Goal: Contribute content

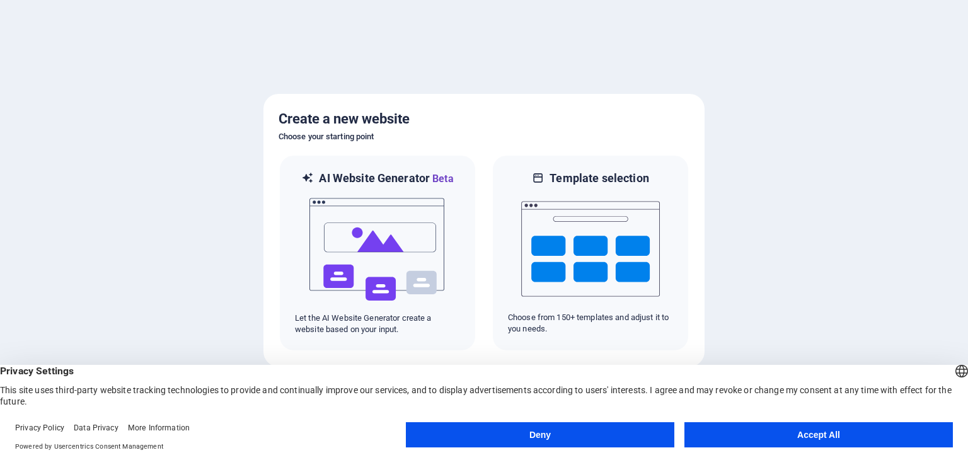
click at [807, 435] on button "Accept All" at bounding box center [818, 434] width 268 height 25
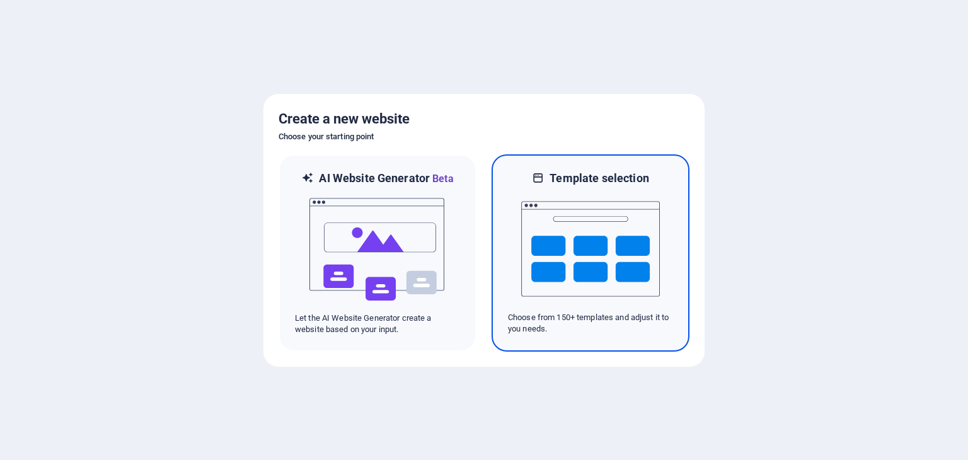
click at [592, 276] on img at bounding box center [590, 249] width 139 height 126
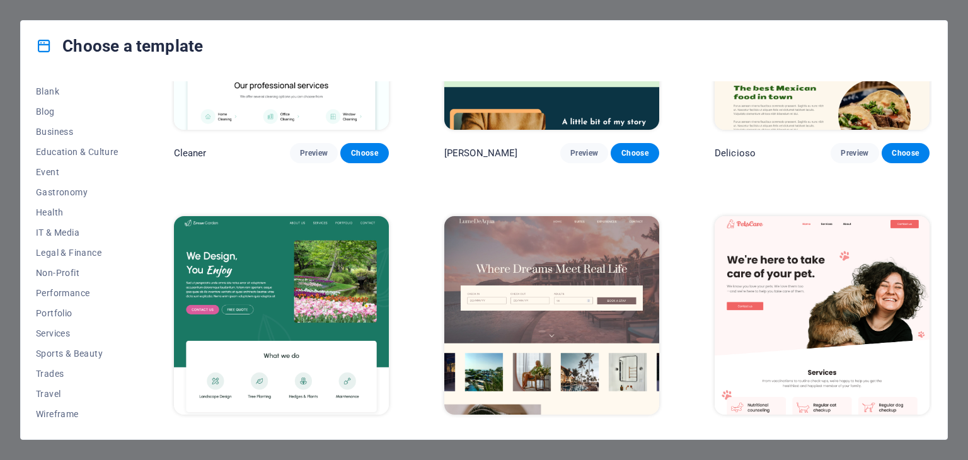
scroll to position [2269, 0]
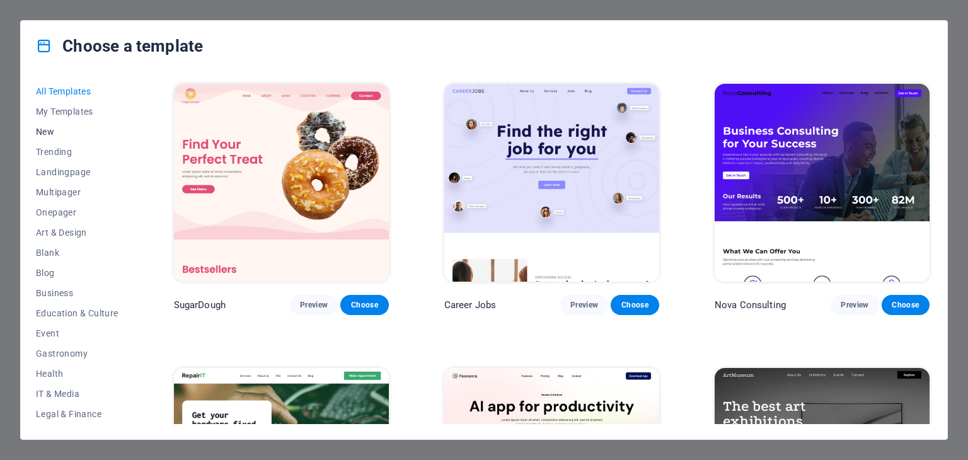
click at [43, 131] on span "New" at bounding box center [77, 132] width 83 height 10
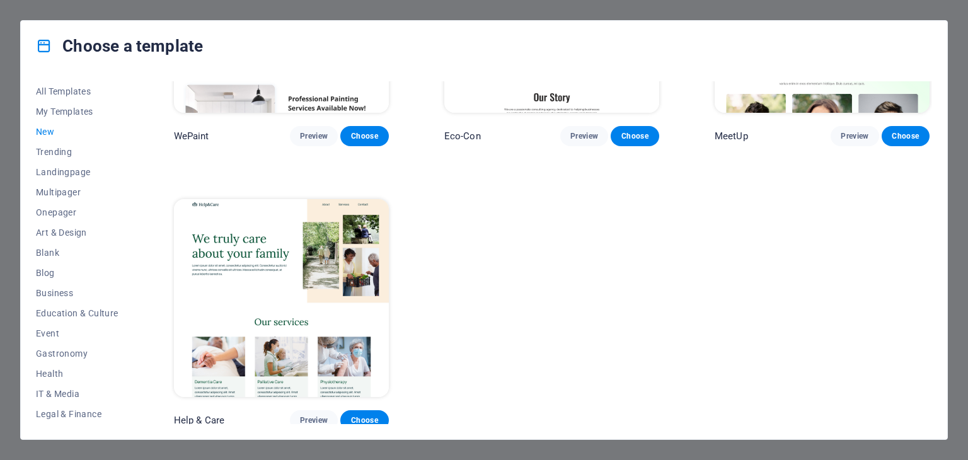
scroll to position [1023, 0]
click at [52, 253] on span "Blank" at bounding box center [77, 253] width 83 height 10
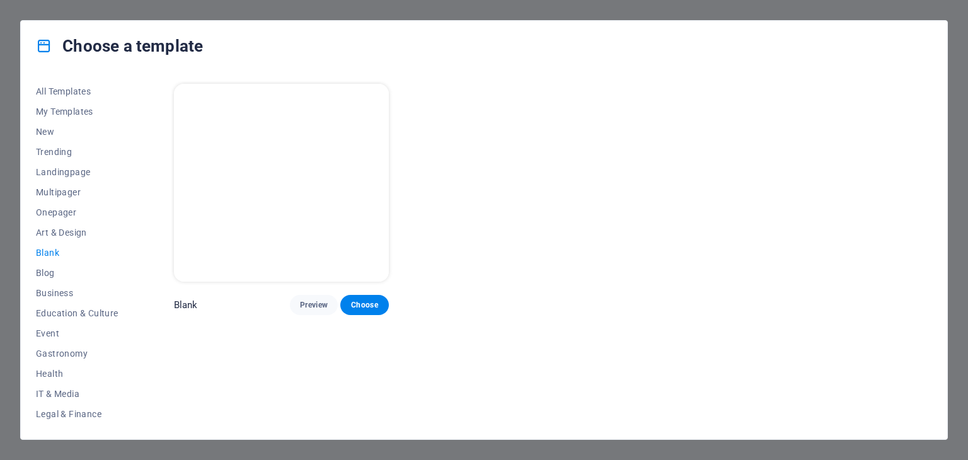
scroll to position [0, 0]
